Goal: Find specific page/section: Find specific page/section

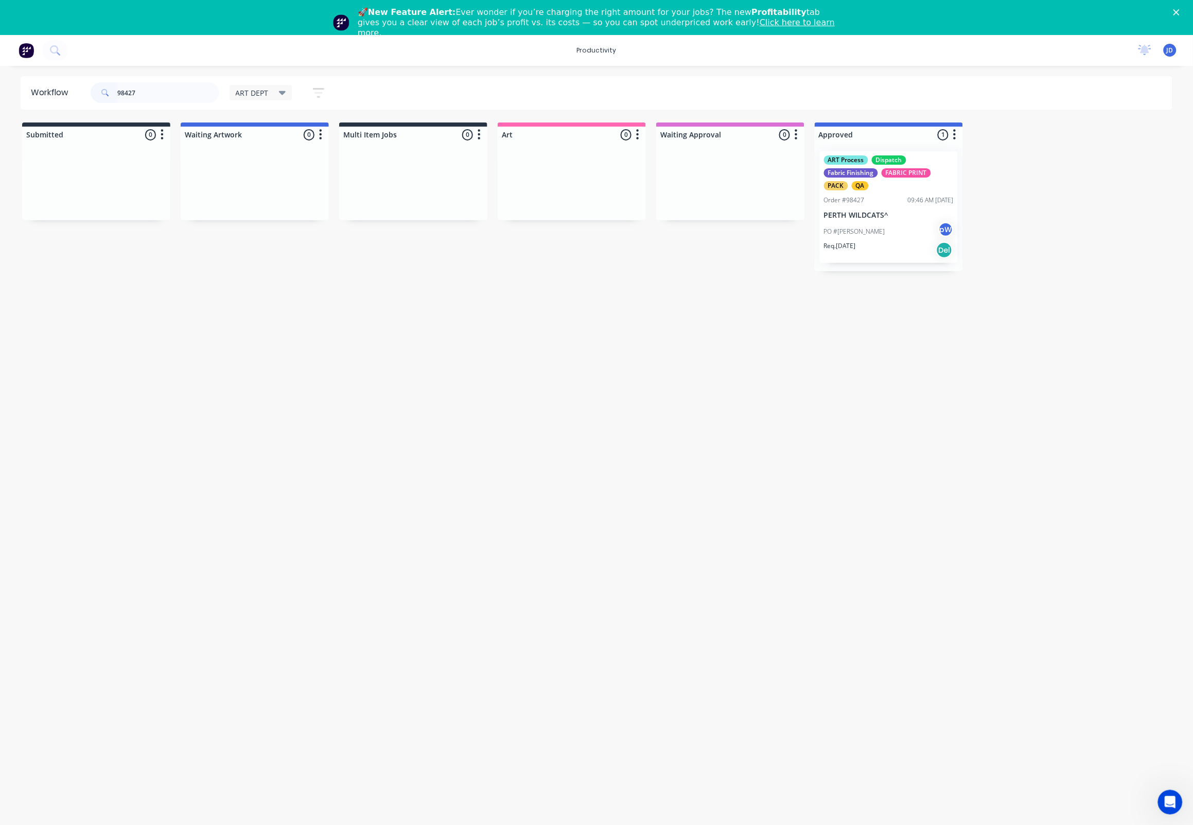
drag, startPoint x: 142, startPoint y: 92, endPoint x: 109, endPoint y: 96, distance: 33.3
click at [109, 96] on div "98427" at bounding box center [155, 92] width 129 height 21
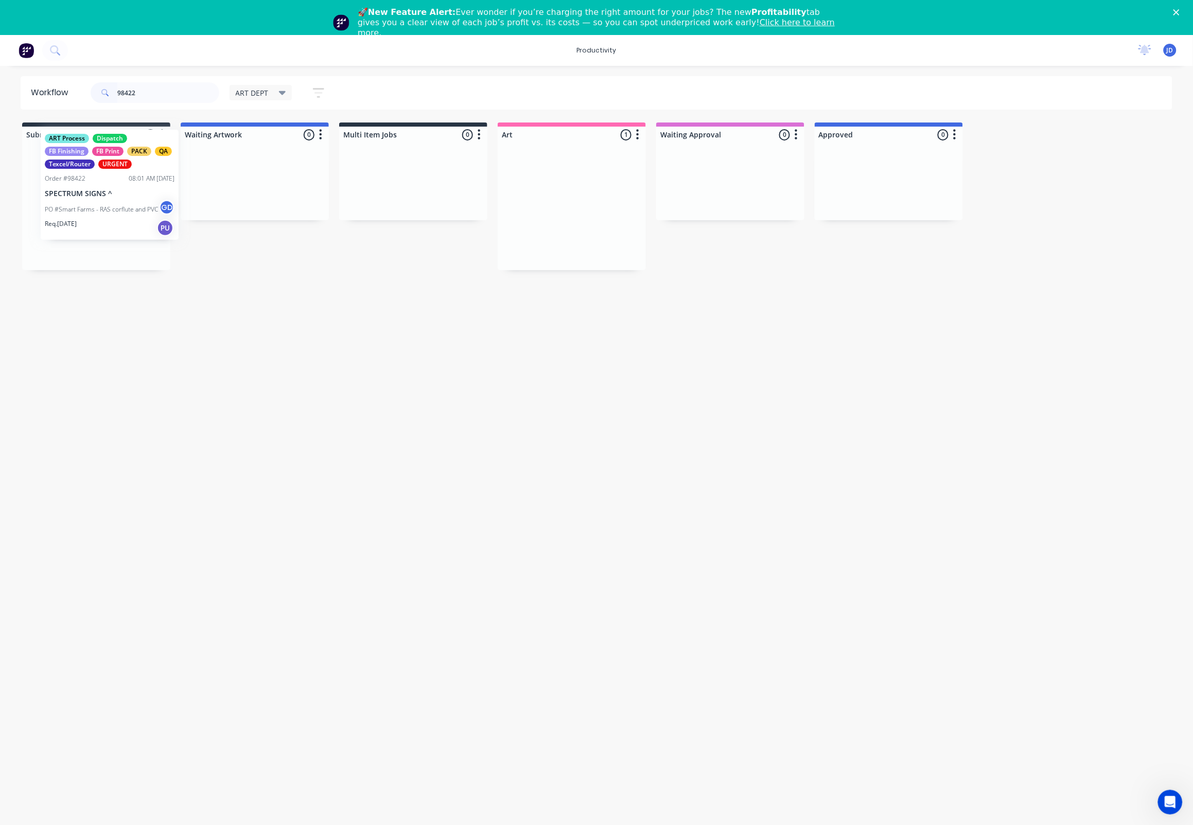
drag, startPoint x: 429, startPoint y: 204, endPoint x: 72, endPoint y: 189, distance: 358.0
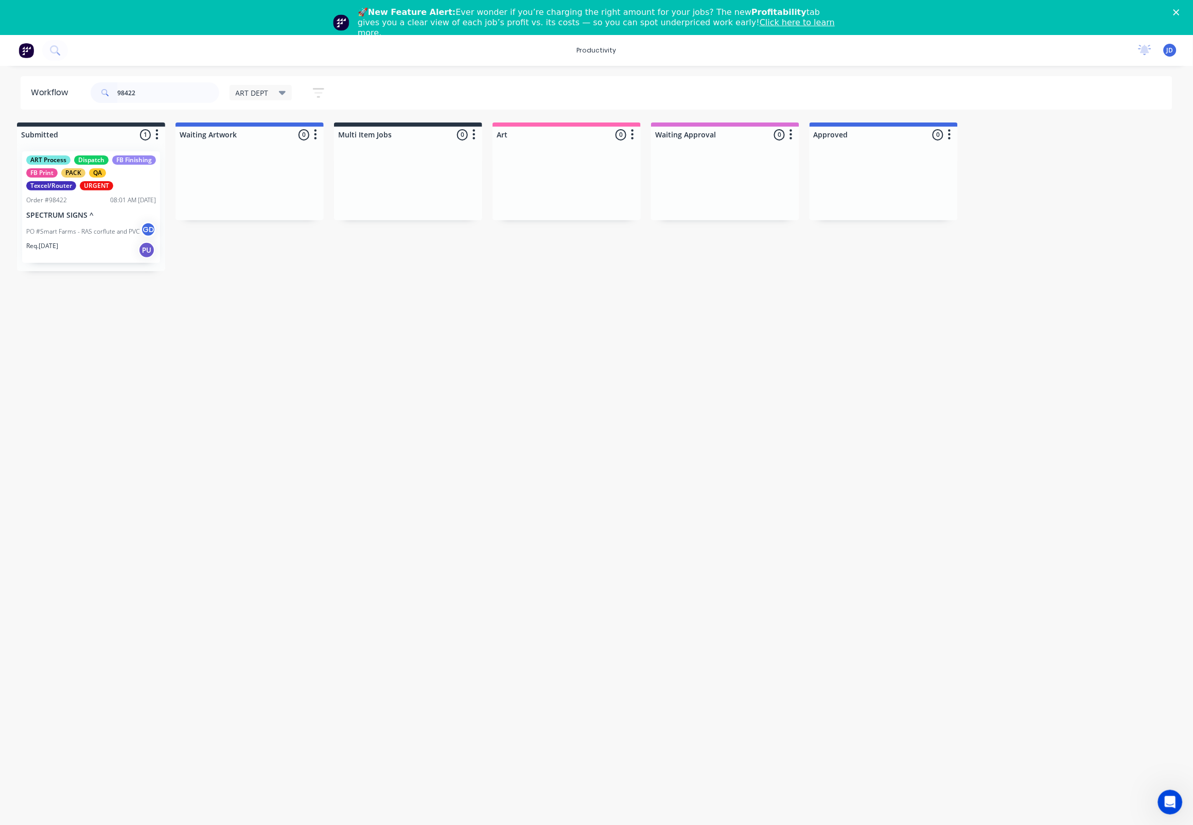
scroll to position [0, 8]
drag, startPoint x: 133, startPoint y: 90, endPoint x: 106, endPoint y: 88, distance: 27.9
click at [107, 87] on div "98422" at bounding box center [155, 92] width 129 height 21
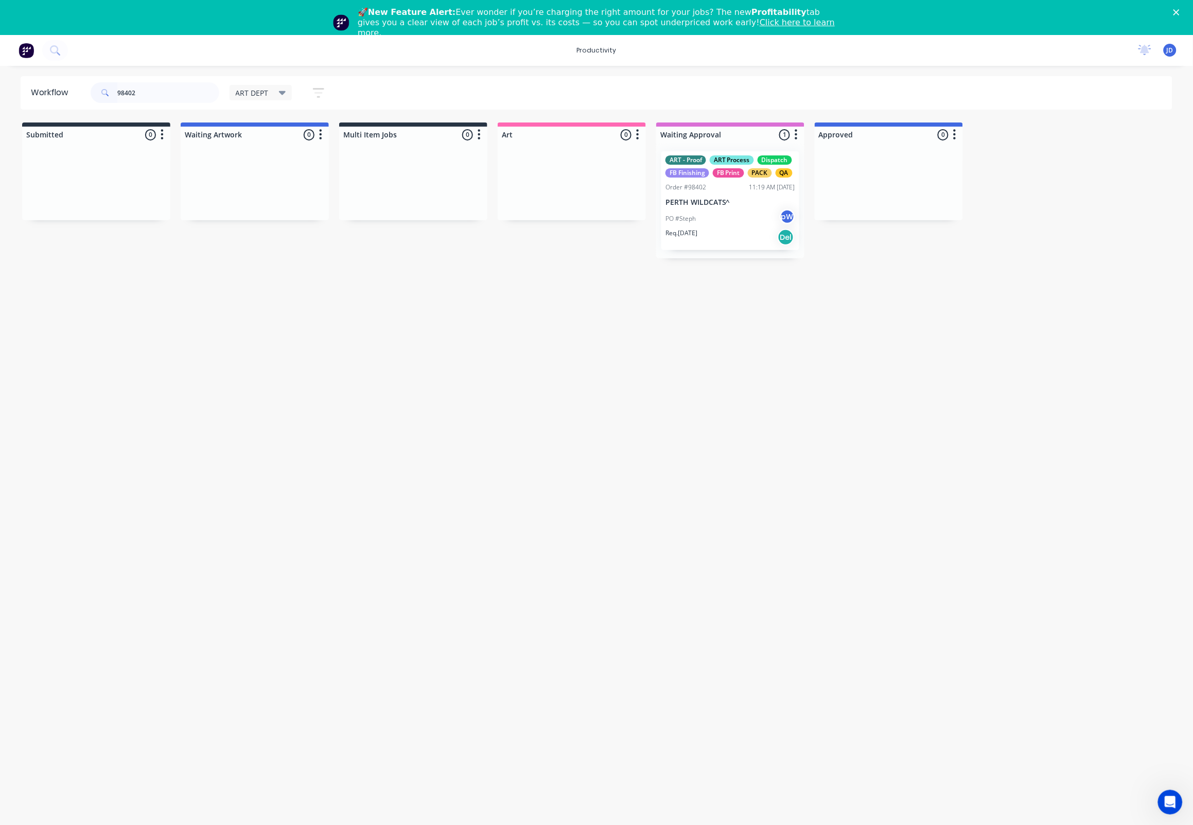
click at [694, 220] on p "PO #Steph" at bounding box center [680, 218] width 30 height 9
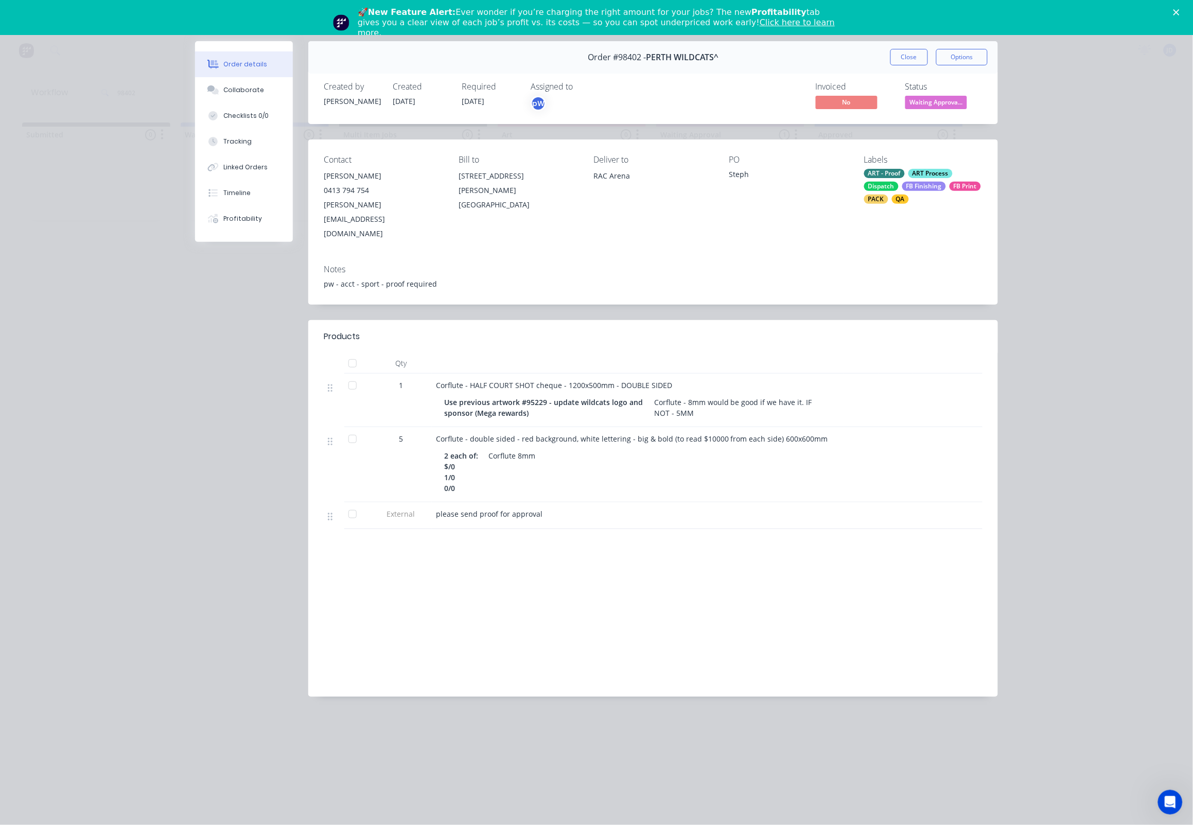
click at [267, 351] on div "Order #98402 - PERTH WILDCATS^ Close Options Created by [PERSON_NAME] Created […" at bounding box center [596, 376] width 803 height 671
click at [224, 96] on button "Collaborate" at bounding box center [244, 90] width 98 height 26
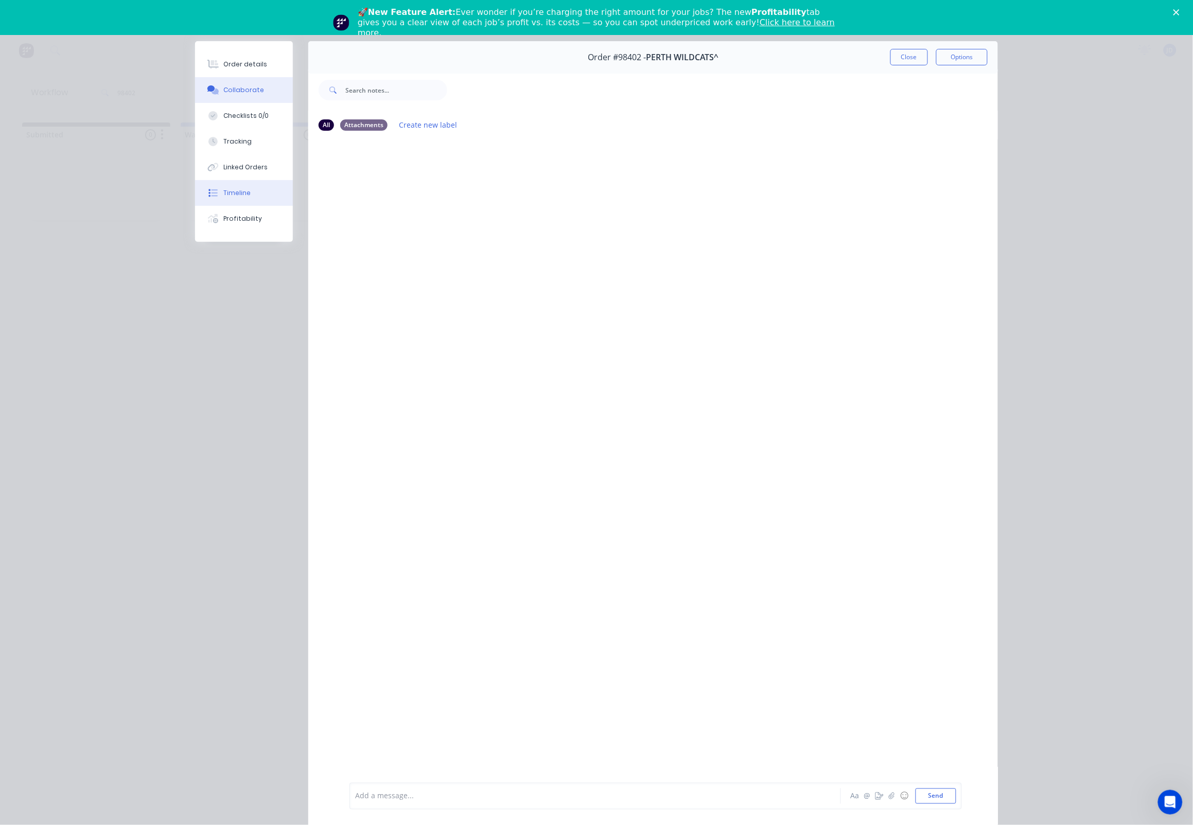
click at [224, 198] on div "Timeline" at bounding box center [237, 192] width 27 height 9
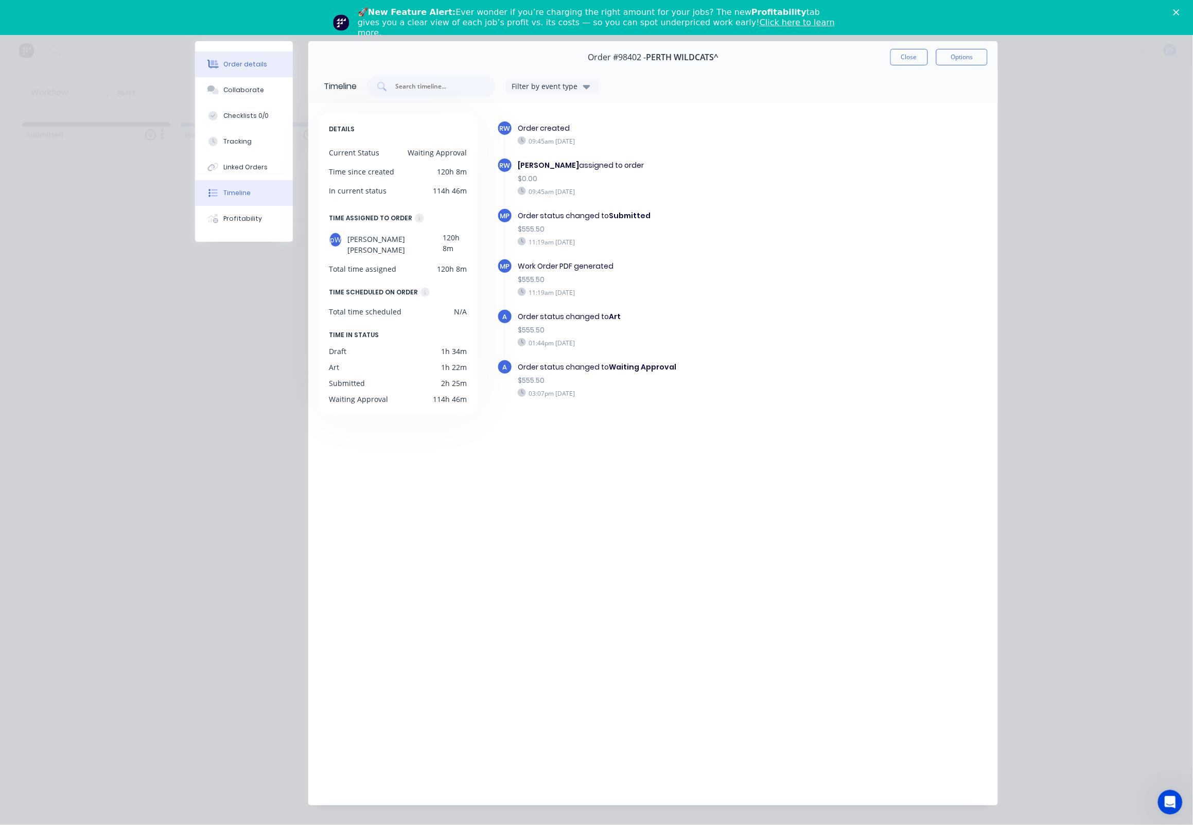
click at [242, 66] on div "Order details" at bounding box center [246, 64] width 44 height 9
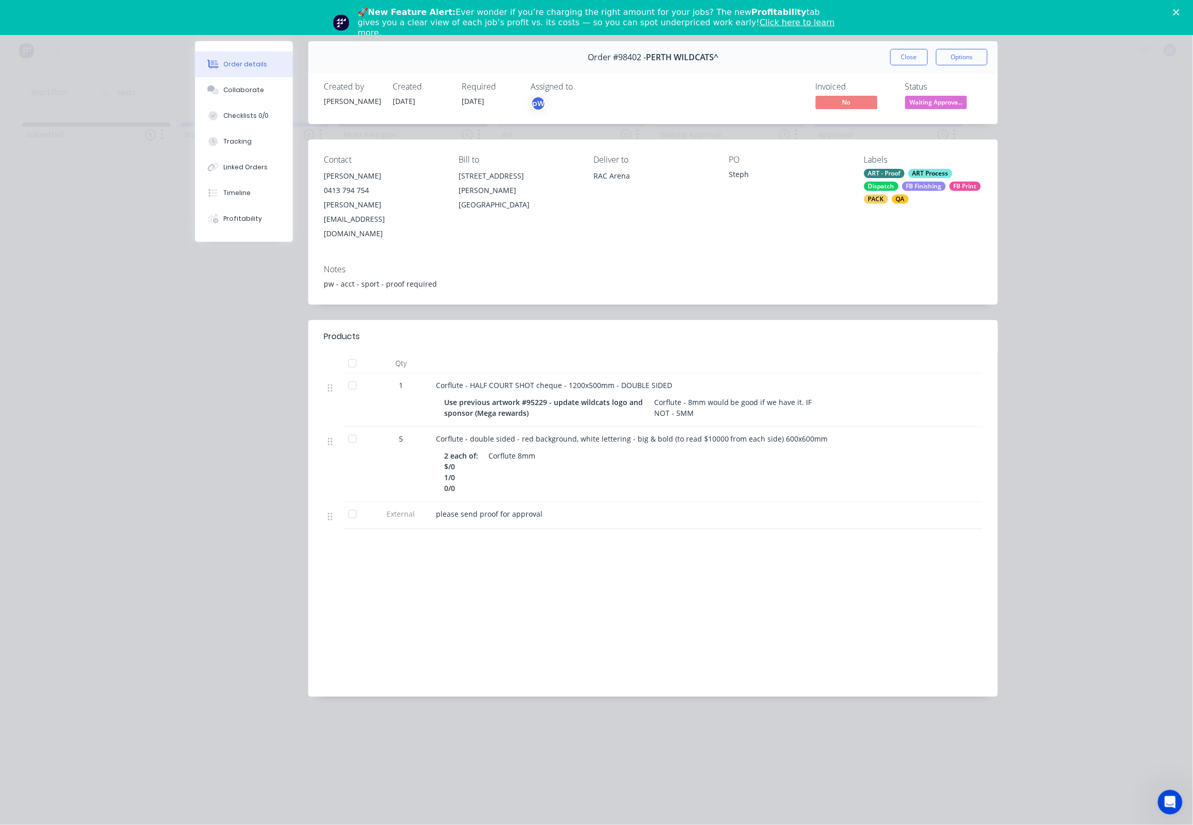
drag, startPoint x: 242, startPoint y: 85, endPoint x: 177, endPoint y: 112, distance: 70.8
click at [242, 85] on button "Collaborate" at bounding box center [244, 90] width 98 height 26
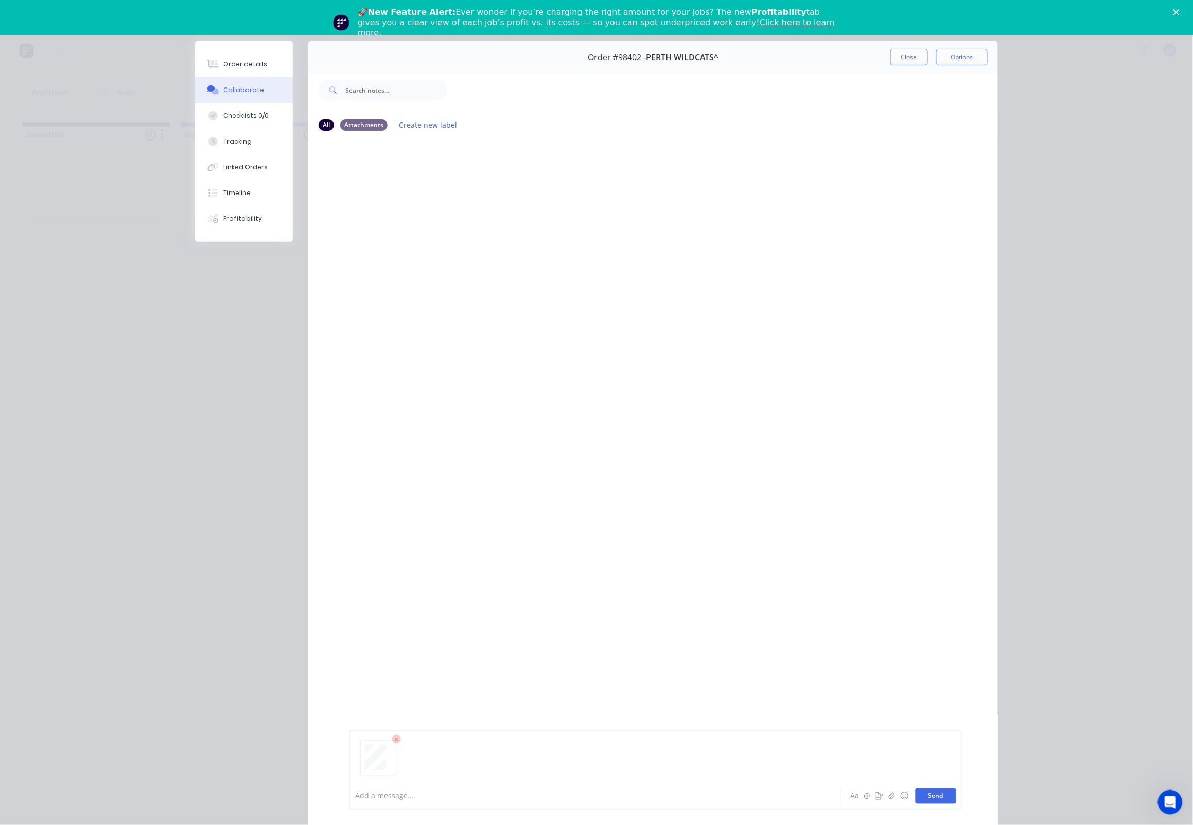
click at [929, 793] on button "Send" at bounding box center [936, 795] width 41 height 15
drag, startPoint x: 488, startPoint y: 319, endPoint x: 468, endPoint y: 316, distance: 20.2
click at [488, 319] on div "JD You 09:54am [DATE] NEW_Proof - 98402 - Corflute - PErth Wildcags - Double Si…" at bounding box center [653, 460] width 690 height 642
click at [908, 56] on button "Close" at bounding box center [909, 57] width 38 height 16
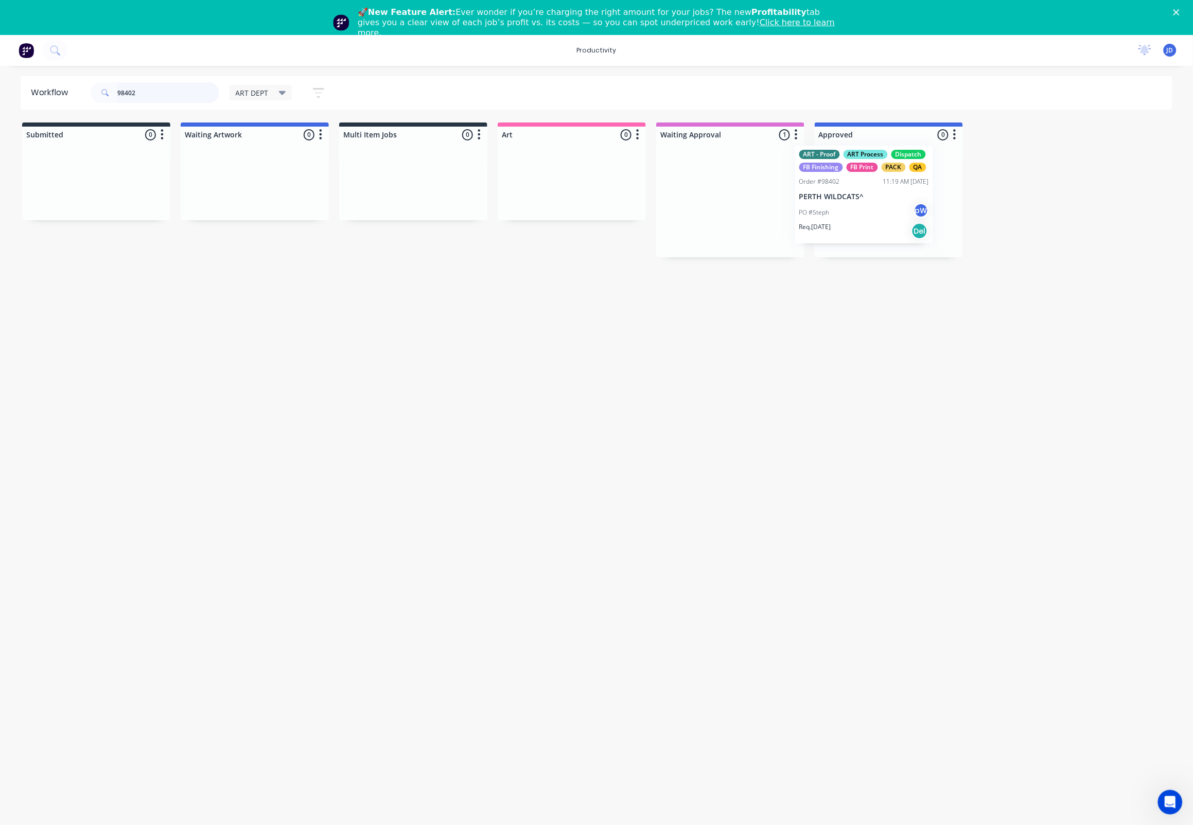
drag, startPoint x: 686, startPoint y: 210, endPoint x: 819, endPoint y: 204, distance: 133.9
drag, startPoint x: 152, startPoint y: 95, endPoint x: 106, endPoint y: 92, distance: 46.5
click at [106, 92] on div "98402" at bounding box center [155, 92] width 129 height 21
click at [134, 92] on input "98402" at bounding box center [168, 92] width 102 height 21
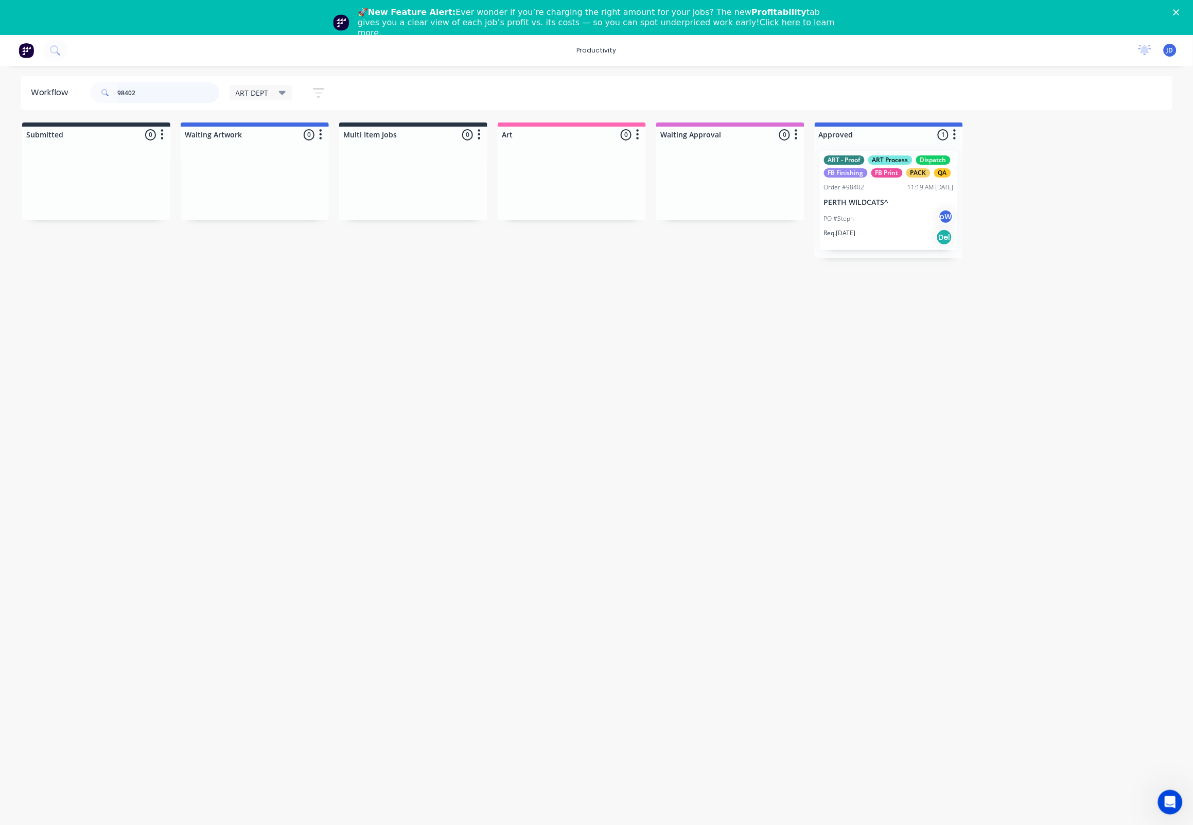
drag, startPoint x: 167, startPoint y: 90, endPoint x: 108, endPoint y: 83, distance: 59.6
click at [108, 83] on div "98402" at bounding box center [155, 92] width 129 height 21
type input "98360"
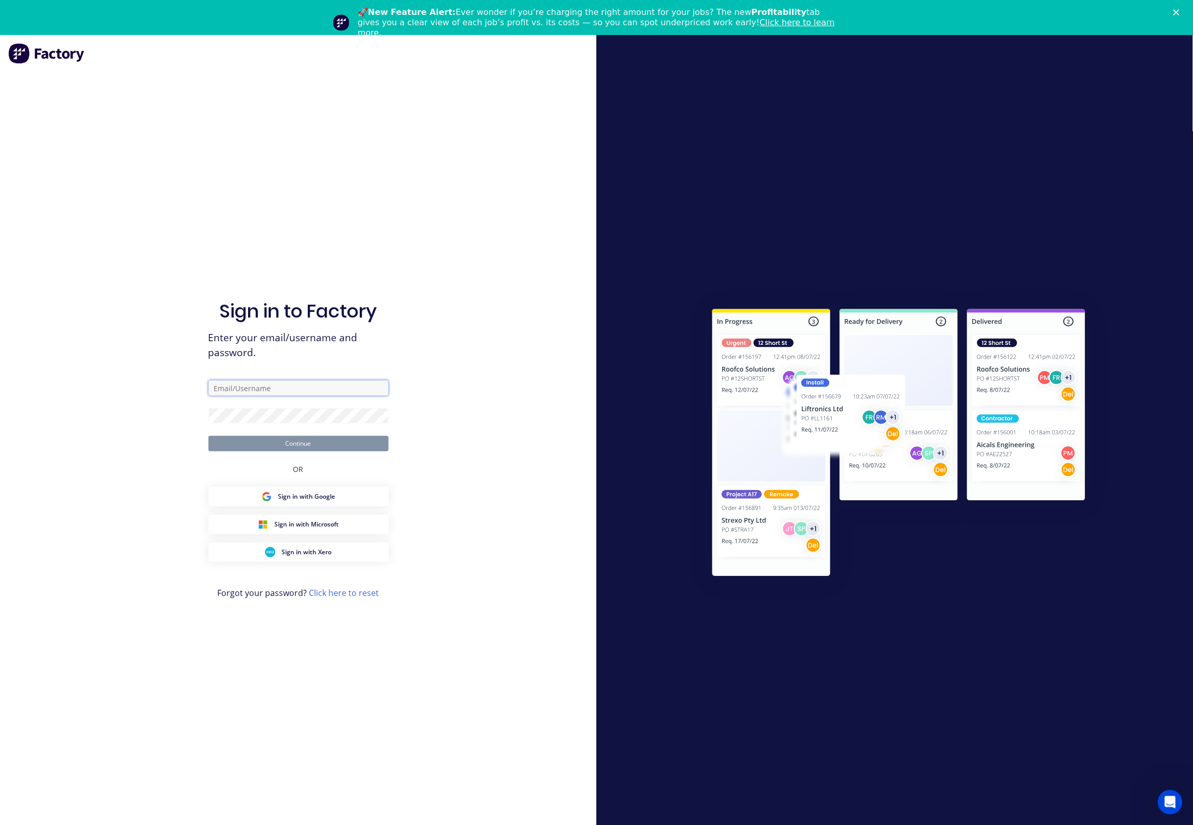
type input "[EMAIL_ADDRESS][DOMAIN_NAME]"
click at [292, 447] on button "Continue" at bounding box center [298, 443] width 180 height 15
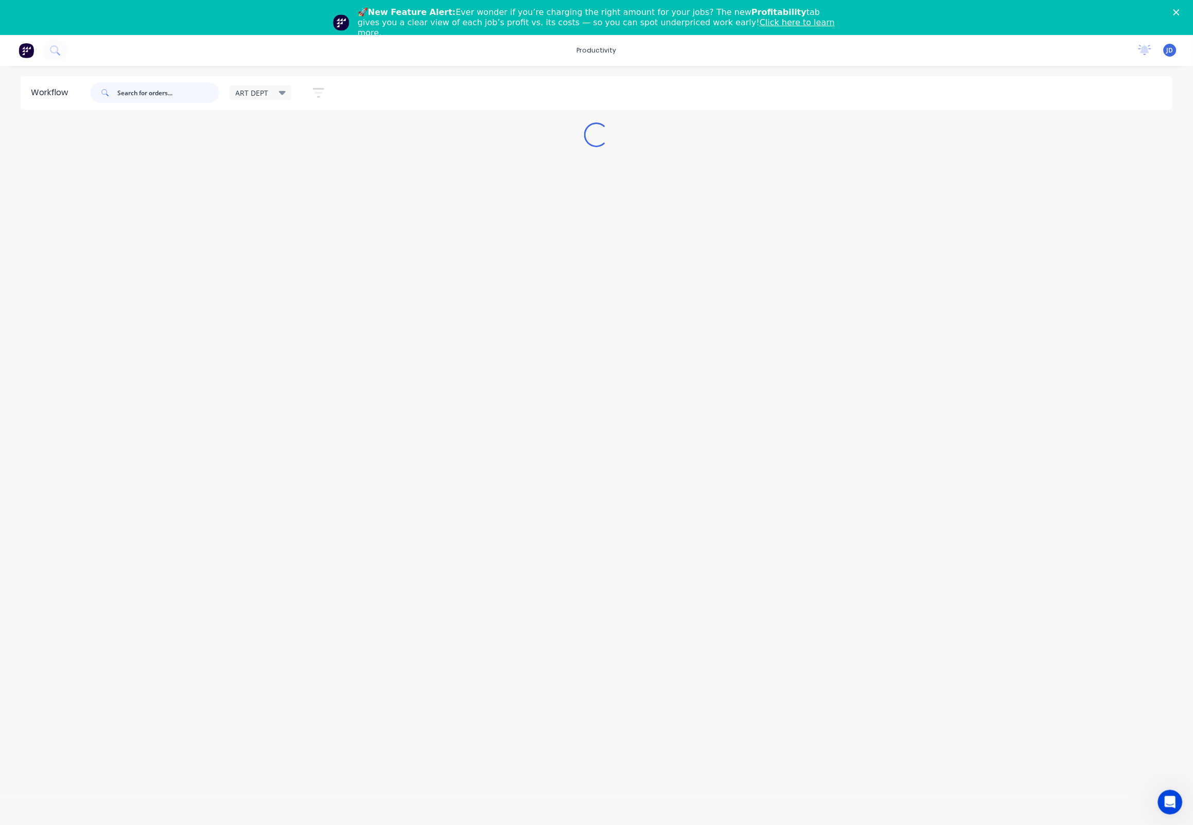
click at [133, 94] on input "text" at bounding box center [168, 92] width 102 height 21
type input "98360"
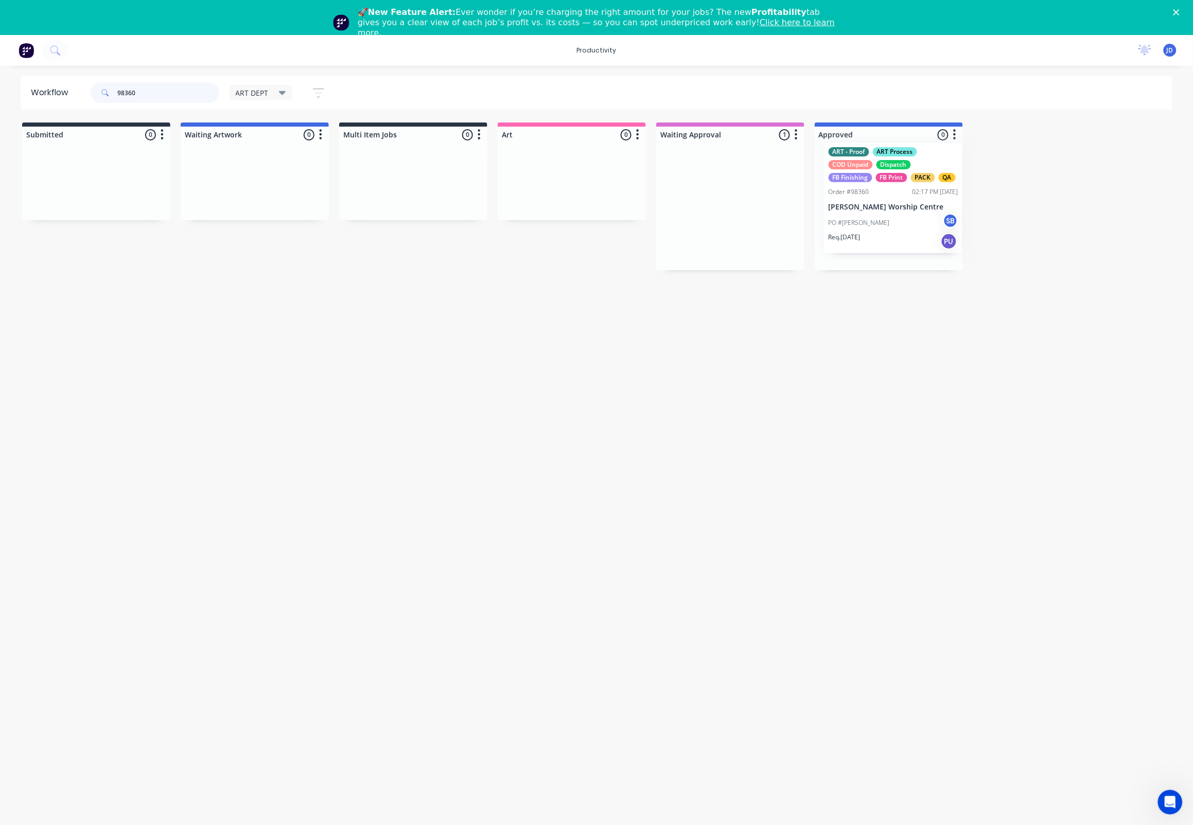
drag, startPoint x: 728, startPoint y: 237, endPoint x: 905, endPoint y: 232, distance: 177.1
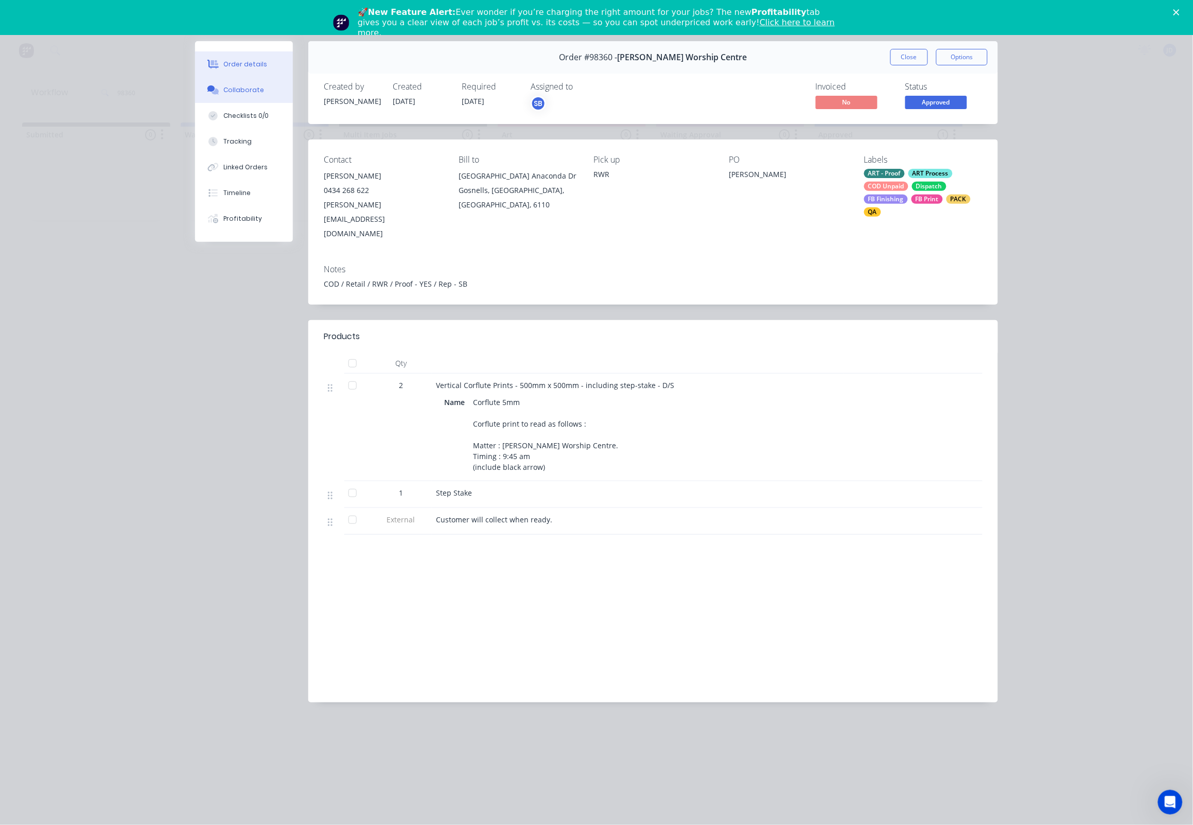
click at [241, 92] on div "Collaborate" at bounding box center [244, 89] width 41 height 9
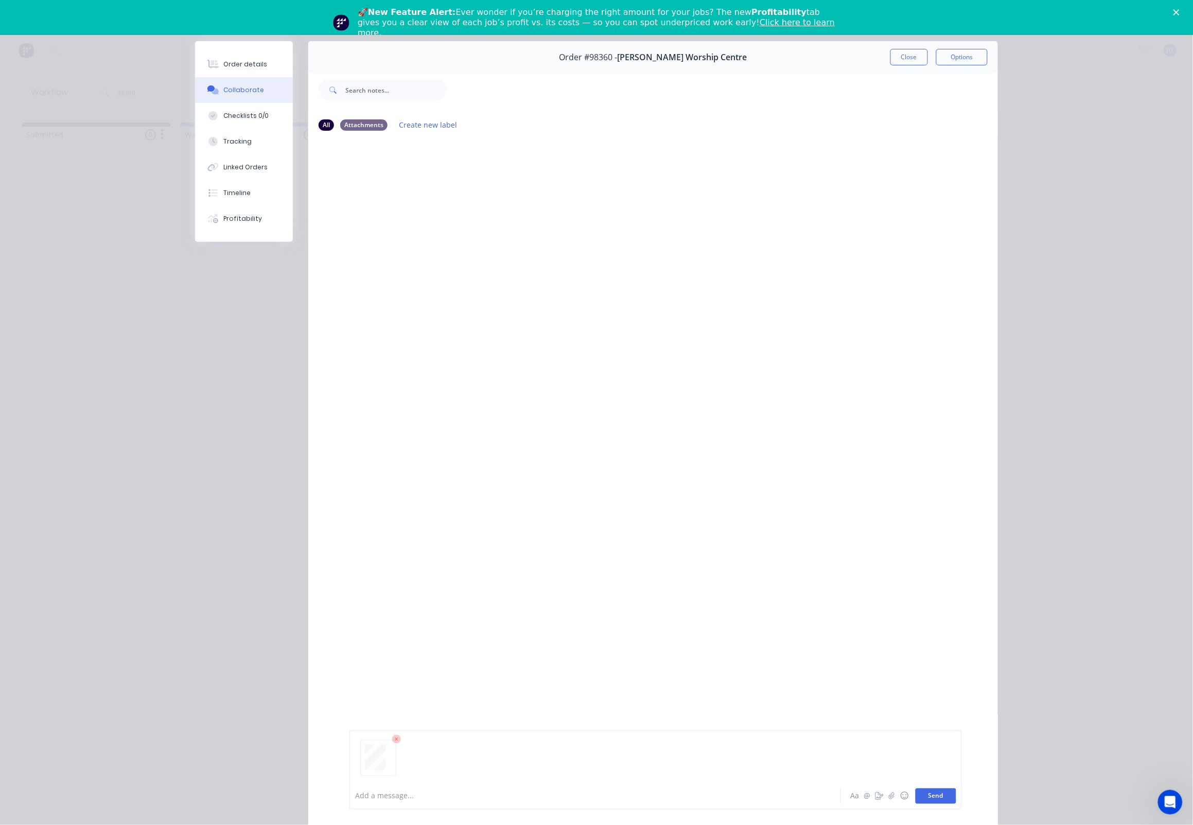
click at [936, 788] on button "Send" at bounding box center [936, 795] width 41 height 15
click at [919, 59] on button "Close" at bounding box center [909, 57] width 38 height 16
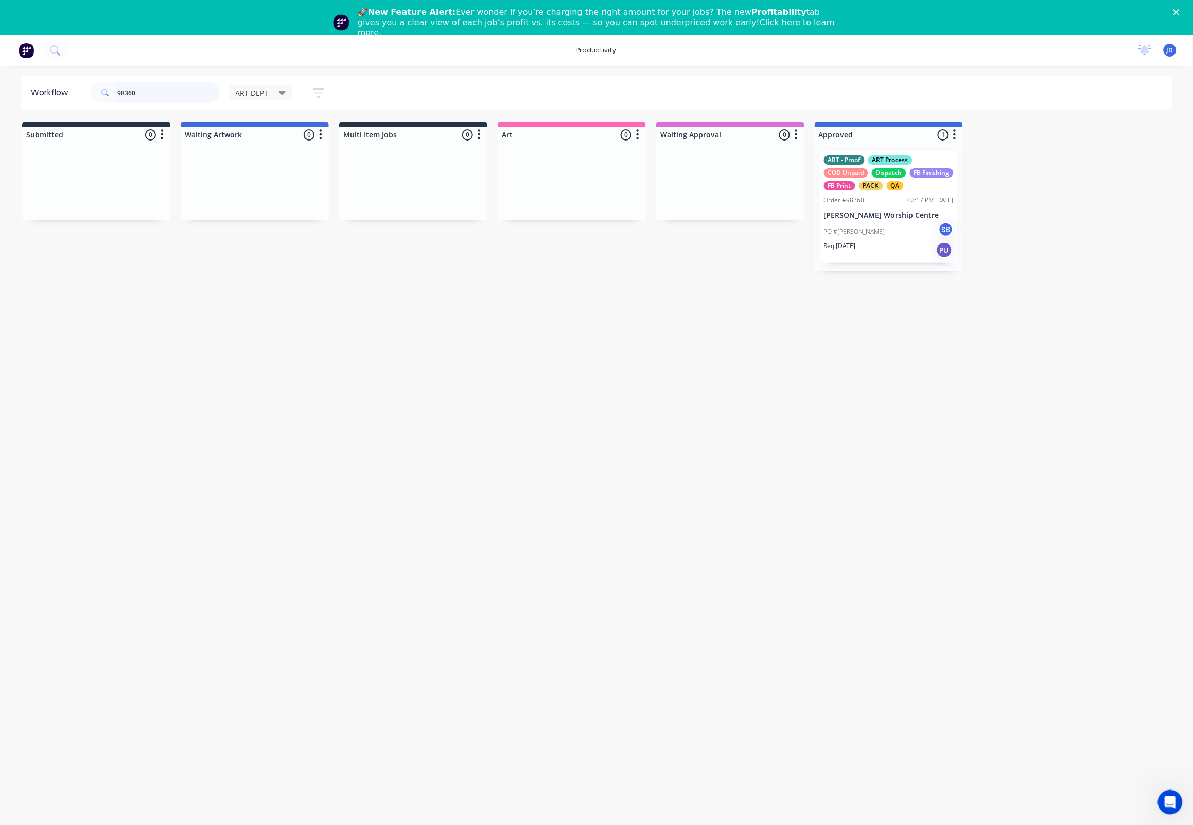
drag, startPoint x: 155, startPoint y: 91, endPoint x: 118, endPoint y: 91, distance: 36.5
click at [118, 92] on input "98360" at bounding box center [168, 92] width 102 height 21
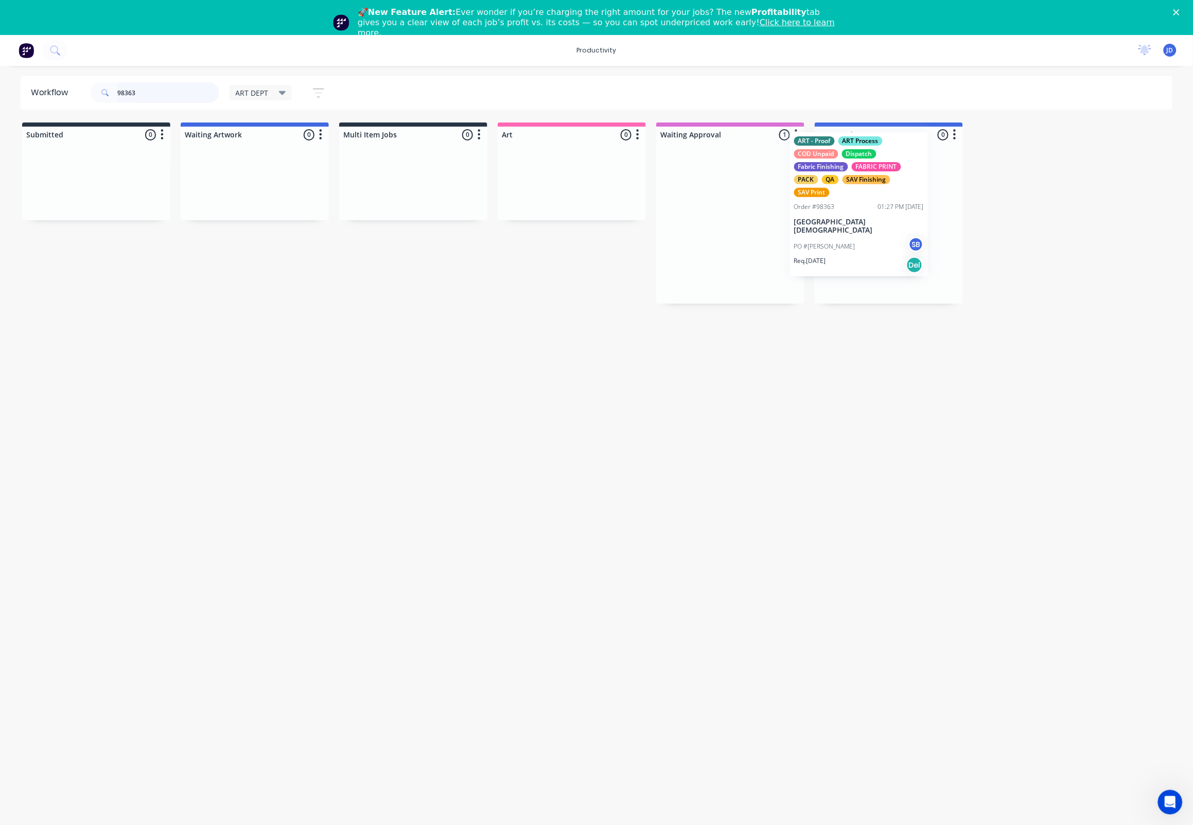
drag, startPoint x: 704, startPoint y: 245, endPoint x: 836, endPoint y: 227, distance: 132.9
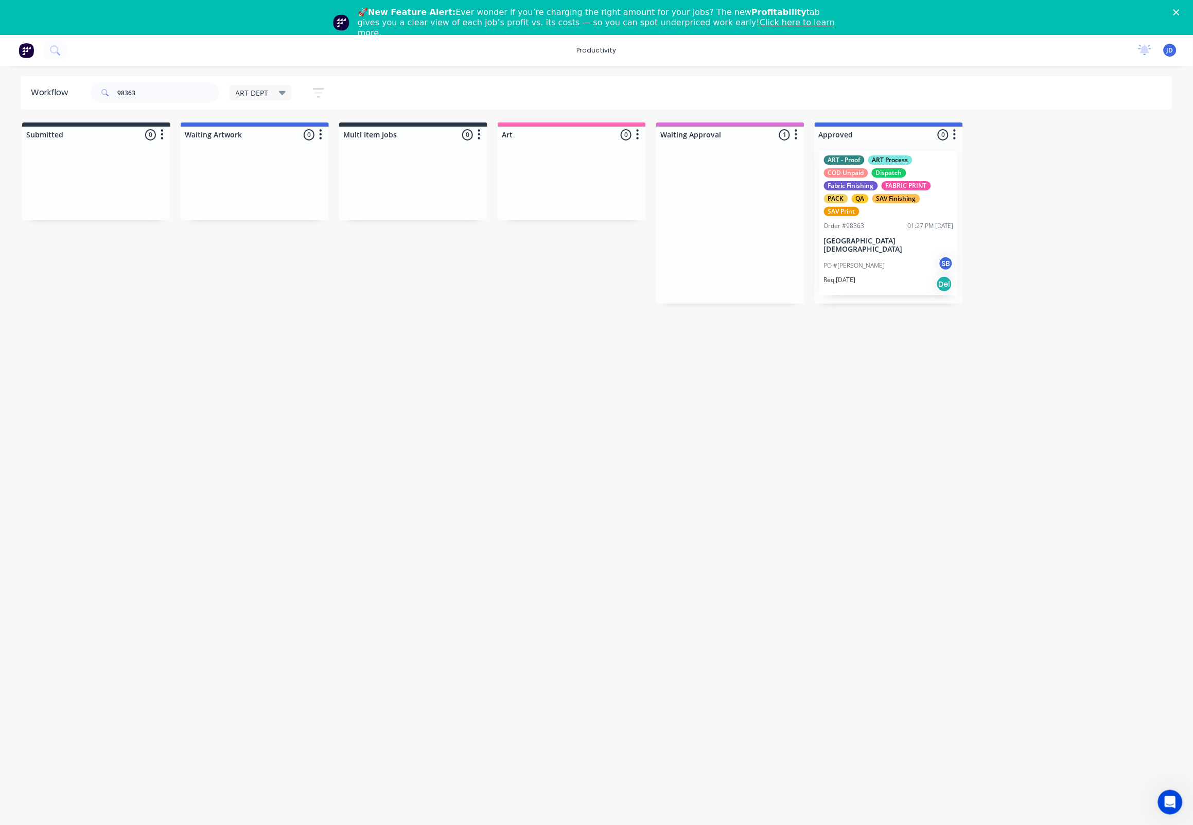
click at [856, 238] on div at bounding box center [889, 223] width 148 height 161
click at [841, 249] on p "[GEOGRAPHIC_DATA][DEMOGRAPHIC_DATA]" at bounding box center [889, 245] width 130 height 17
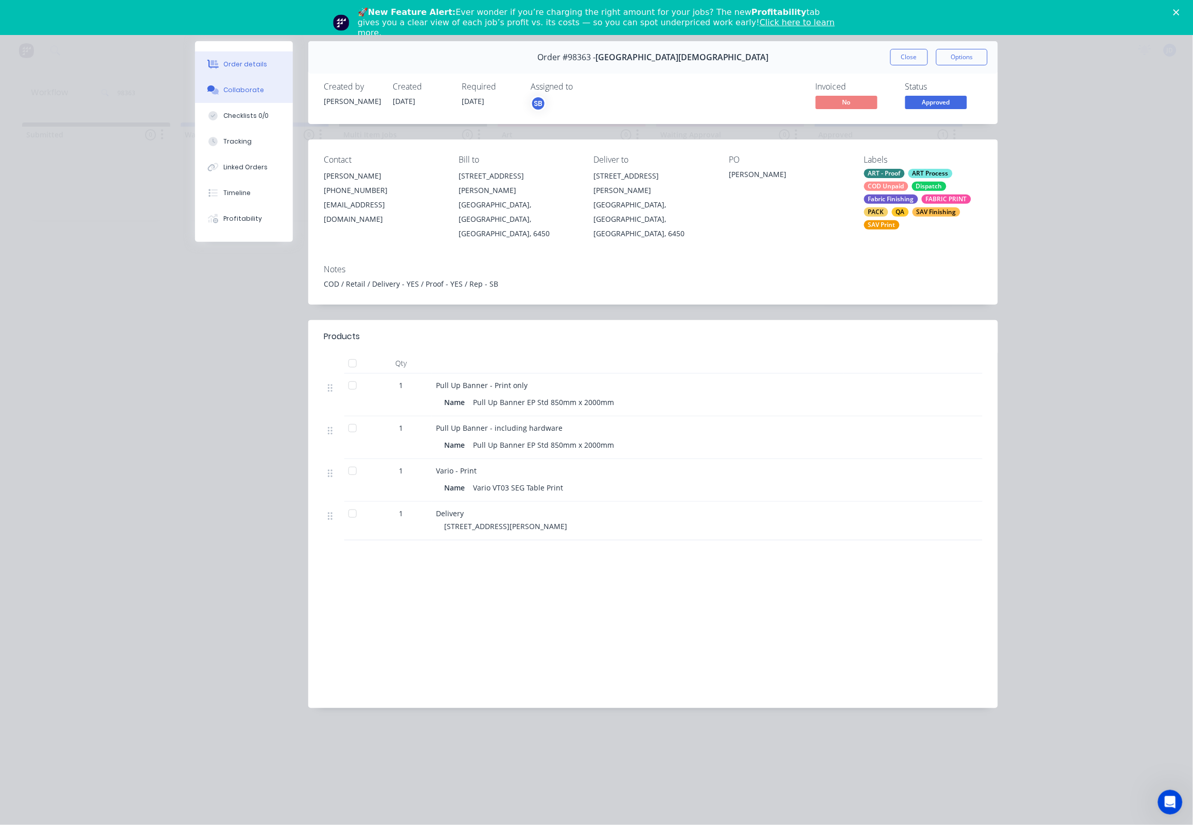
click at [222, 86] on button "Collaborate" at bounding box center [244, 90] width 98 height 26
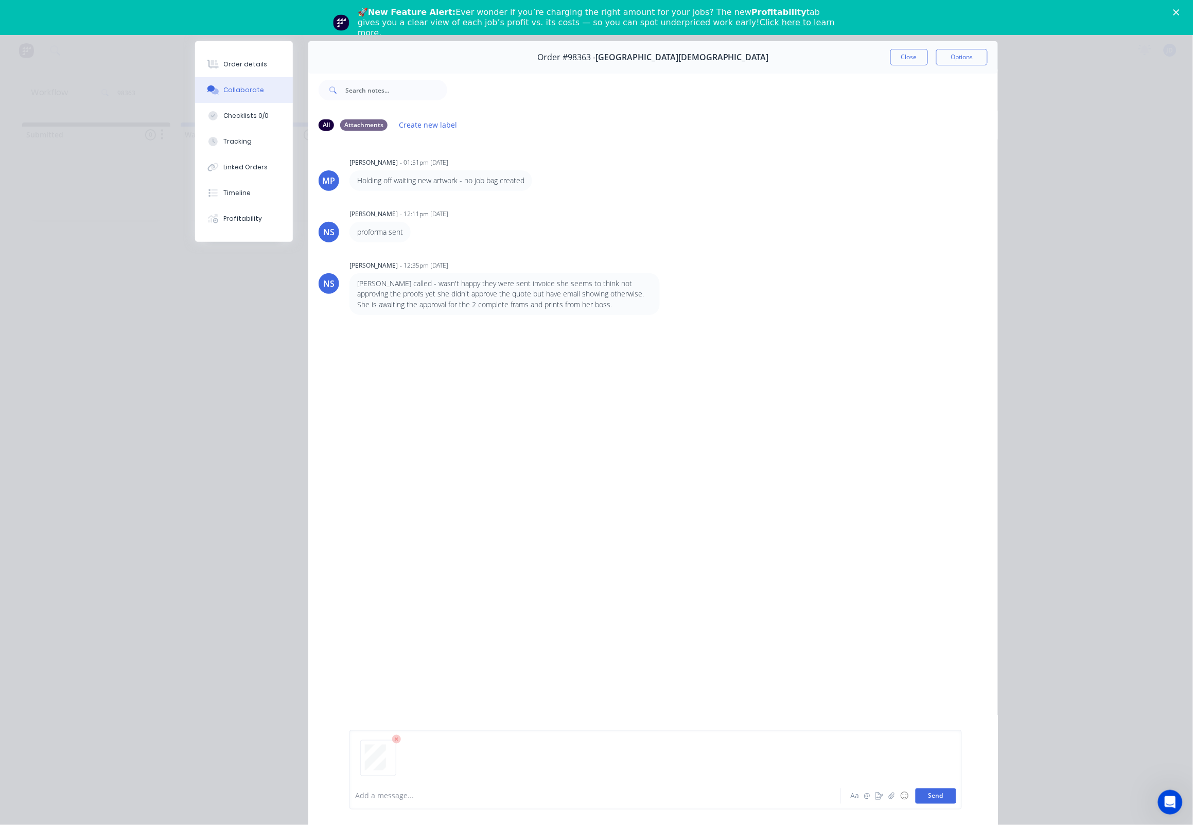
click at [931, 792] on button "Send" at bounding box center [936, 795] width 41 height 15
click at [920, 61] on button "Close" at bounding box center [909, 57] width 38 height 16
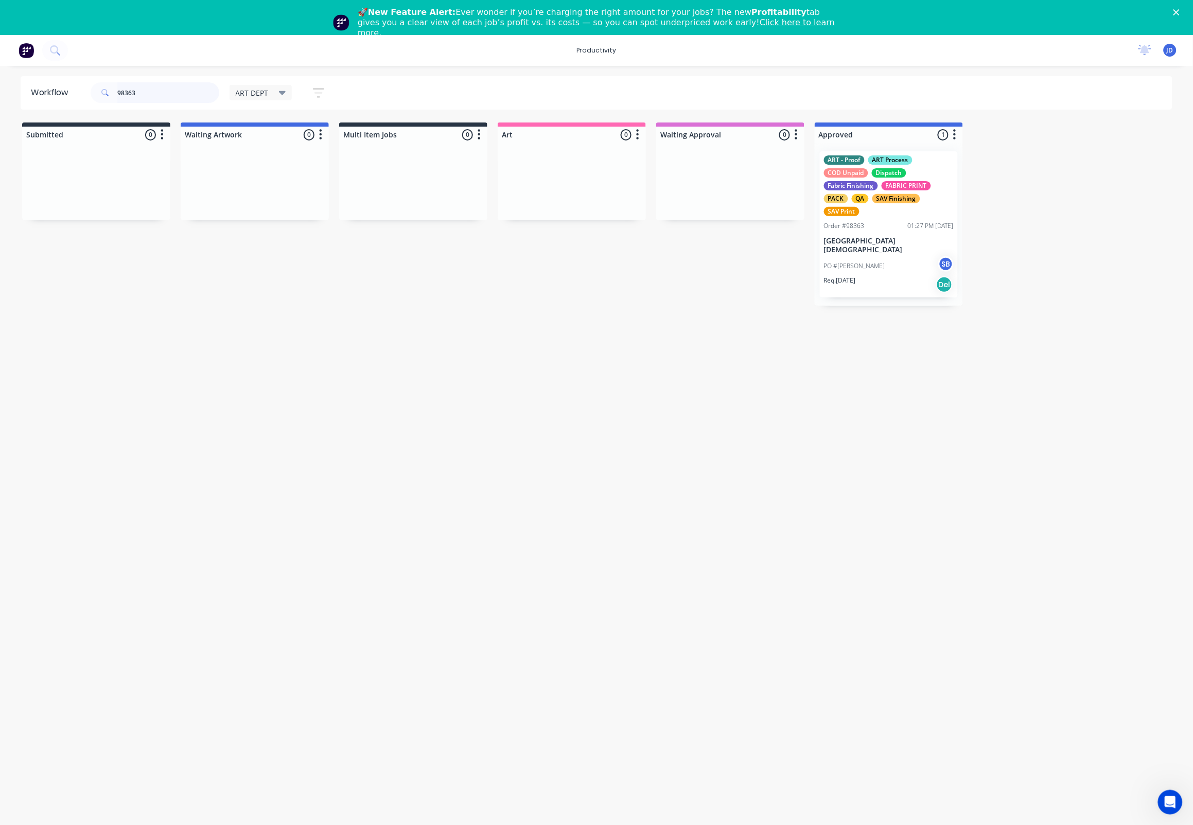
click at [137, 97] on input "98363" at bounding box center [168, 92] width 102 height 21
click at [78, 87] on header "Workflow 98363 ART DEPT Save new view None edit ART DEPT (Default) edit Banner …" at bounding box center [597, 92] width 1152 height 33
type input "98437"
